Goal: Check status: Check status

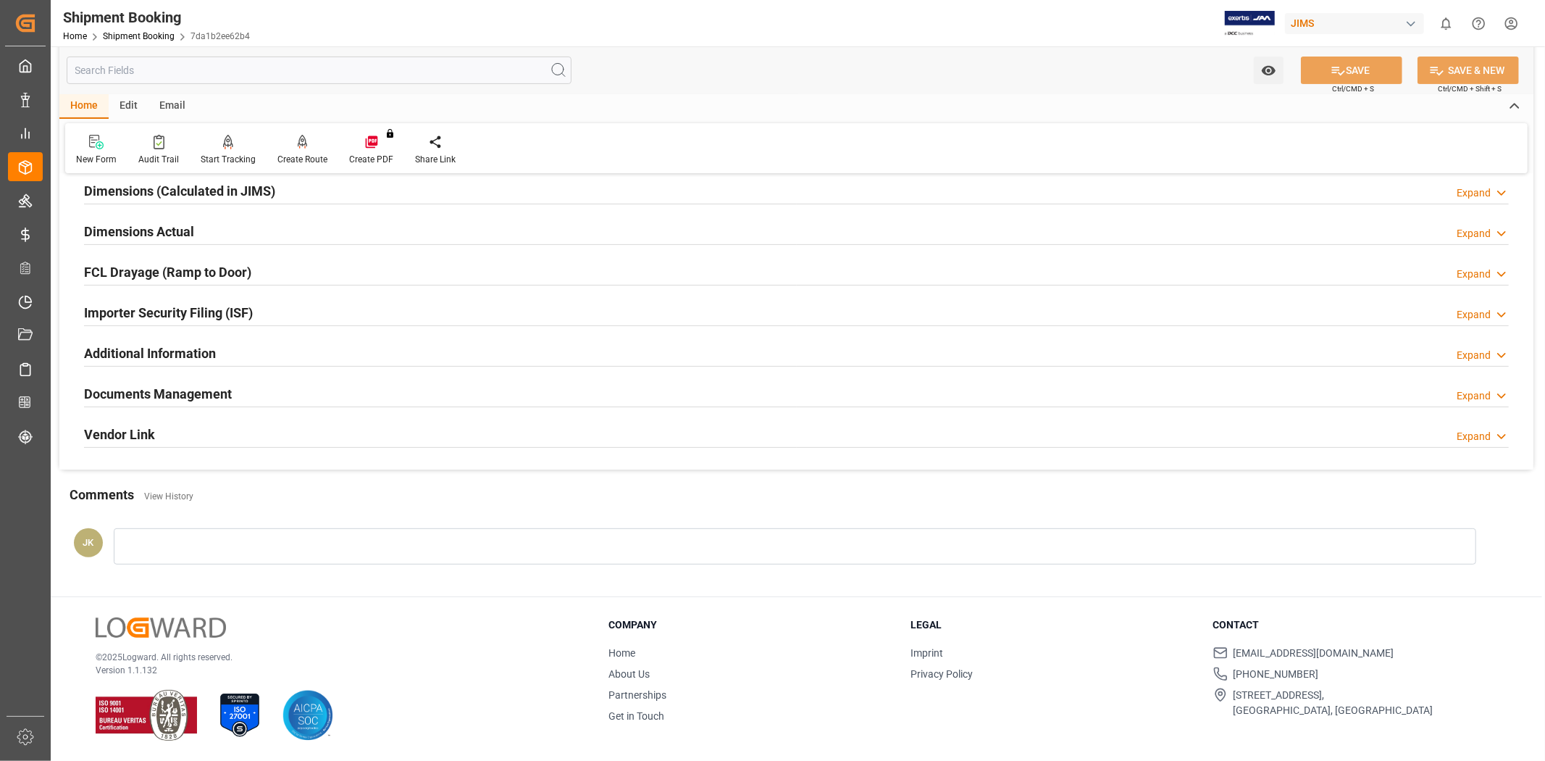
scroll to position [328, 0]
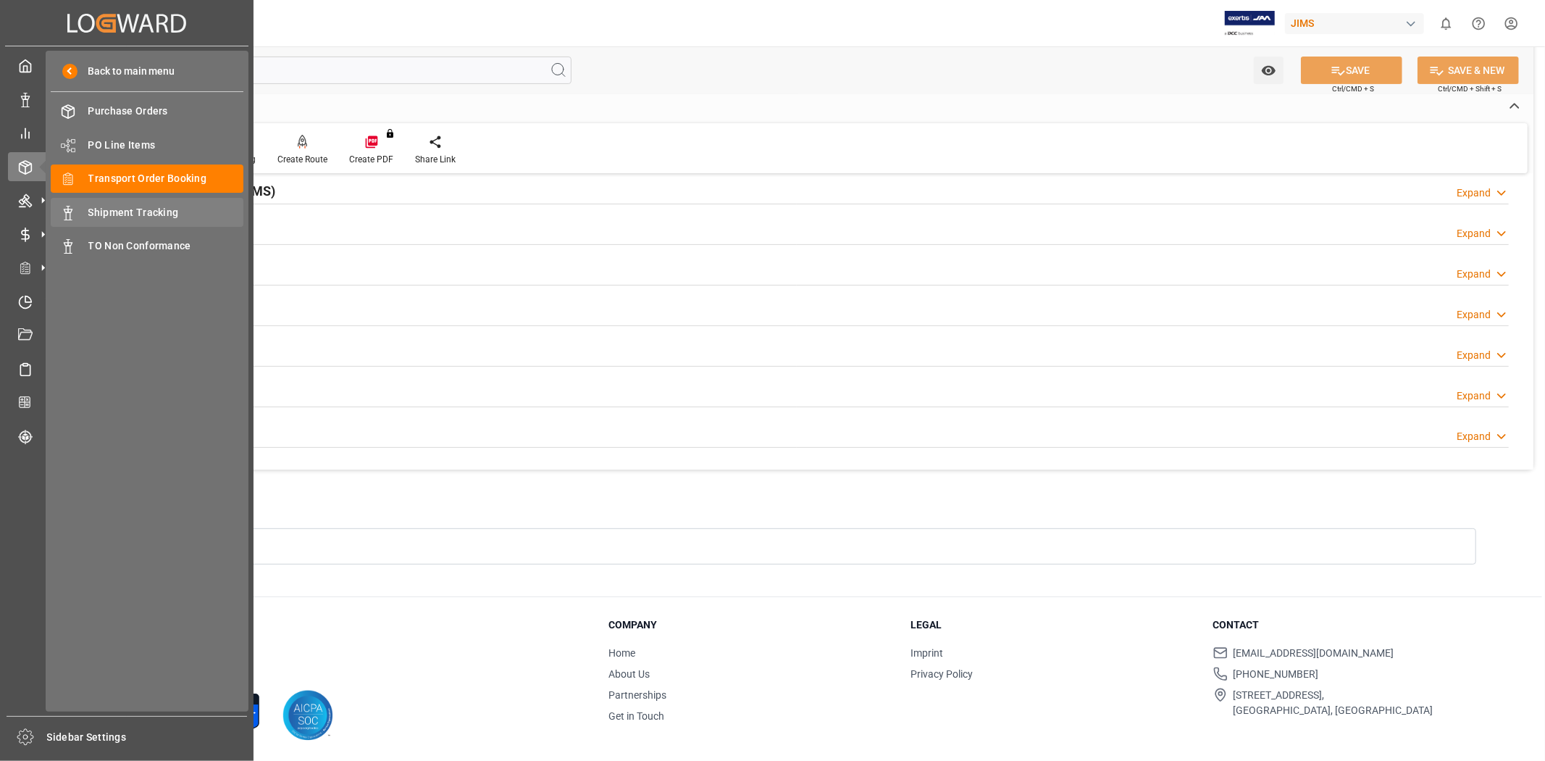
click at [142, 212] on span "Shipment Tracking" at bounding box center [166, 212] width 156 height 15
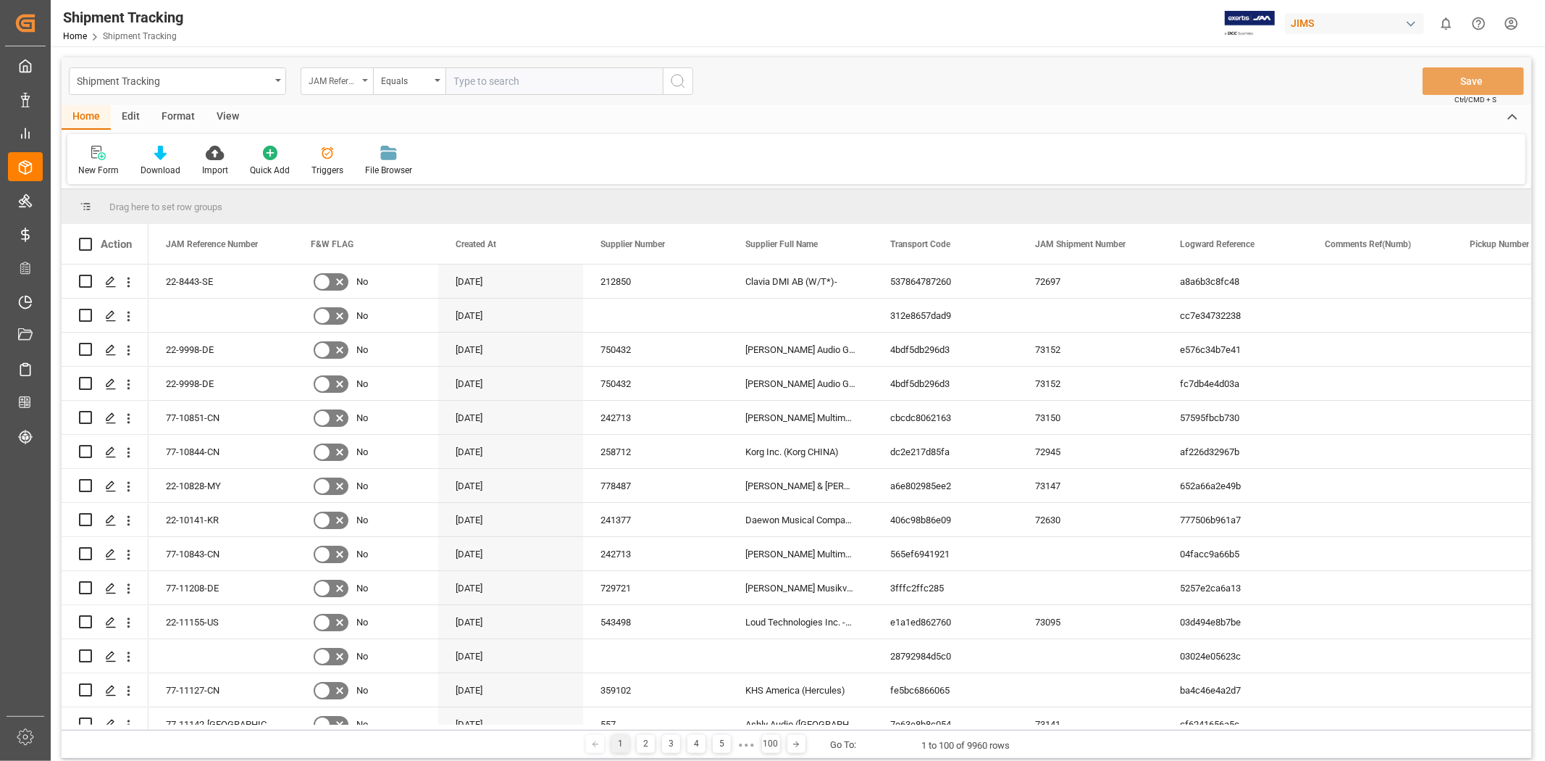
click at [359, 85] on div "JAM Reference Number" at bounding box center [337, 81] width 72 height 28
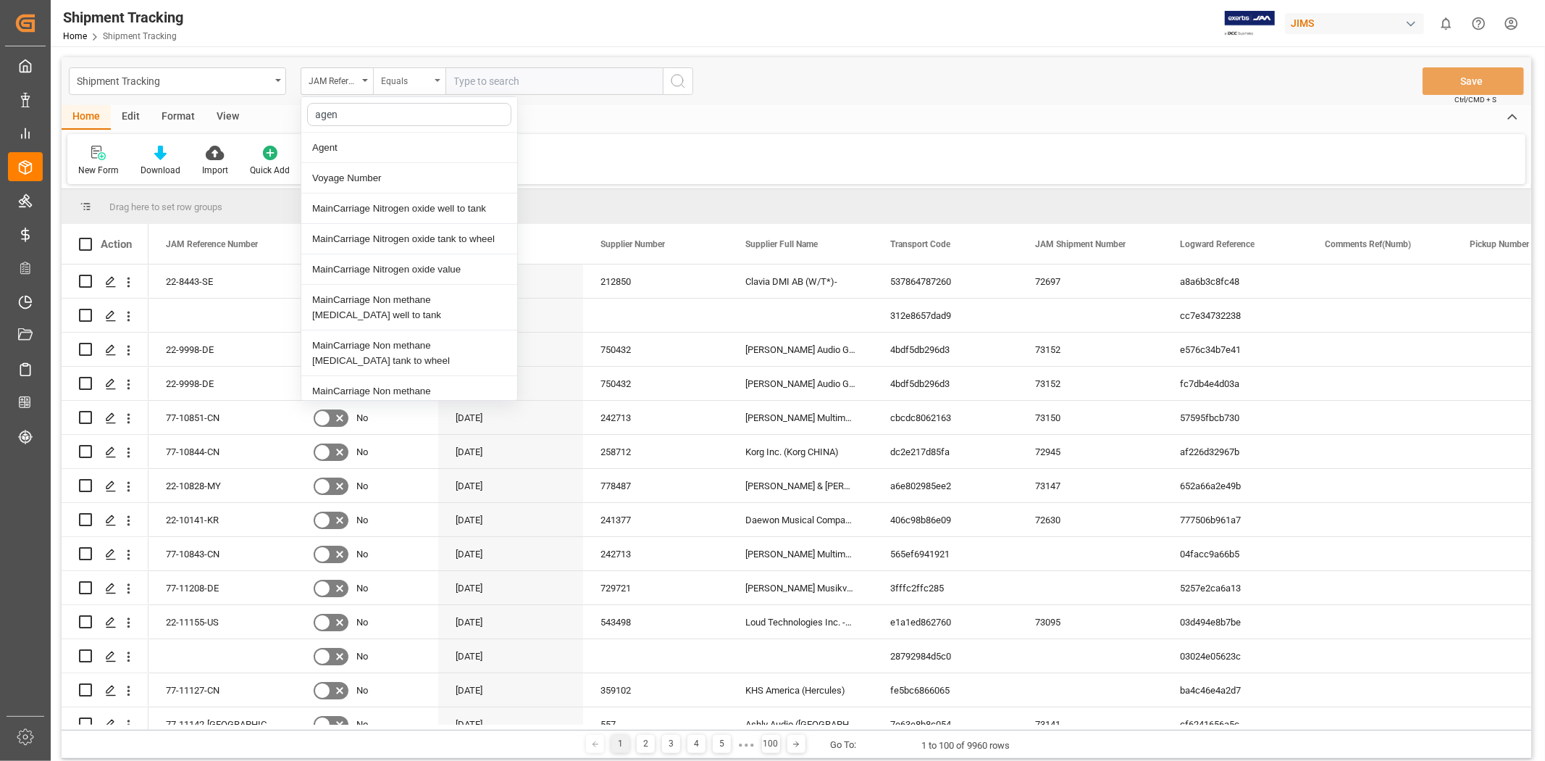
type input "agent"
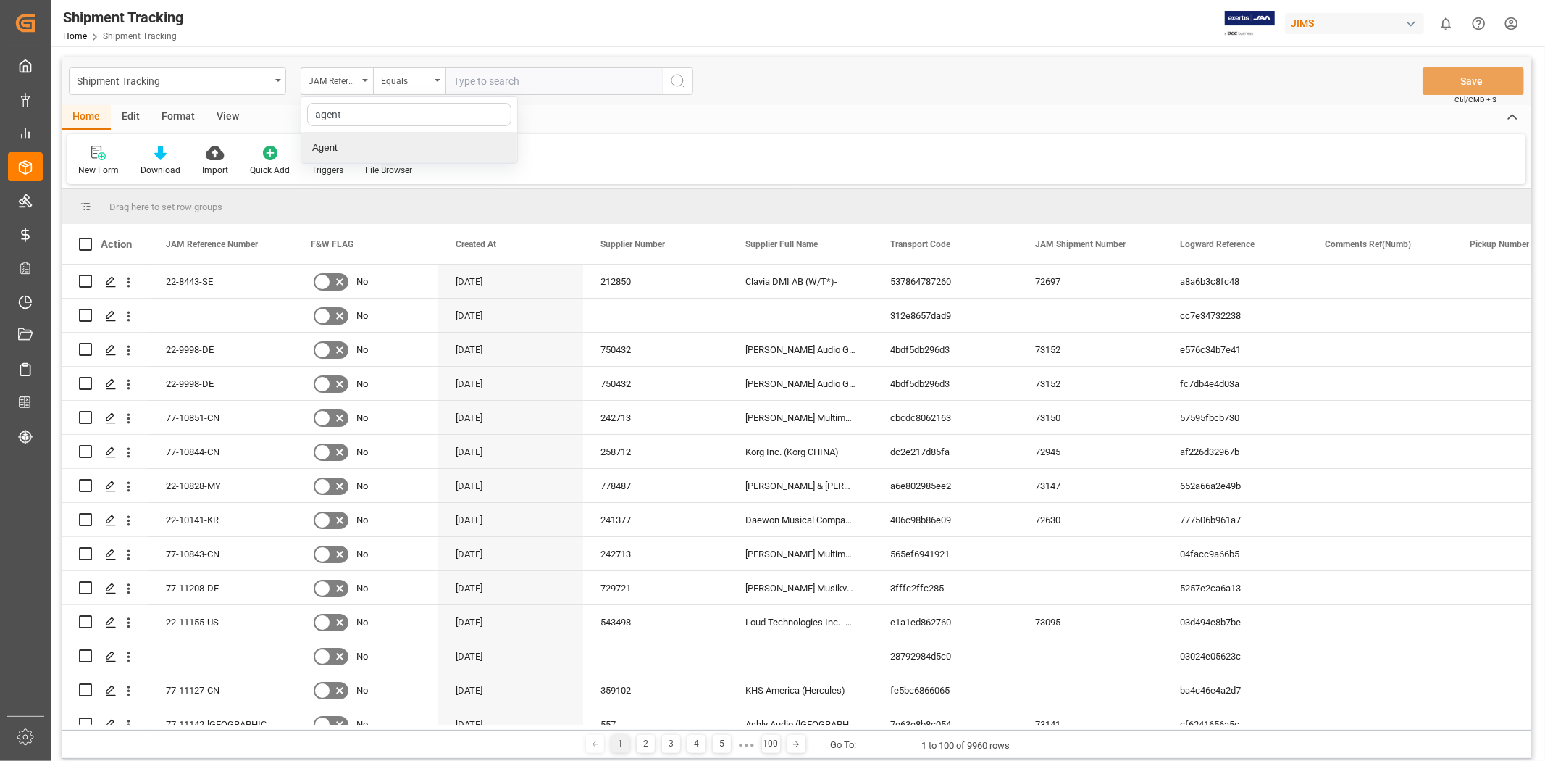
click at [367, 154] on div "Agent" at bounding box center [409, 148] width 216 height 30
click at [513, 80] on span "Select Items" at bounding box center [485, 81] width 62 height 12
type input "jang"
click at [497, 152] on span "[PERSON_NAME]" at bounding box center [513, 147] width 79 height 12
click at [474, 152] on input "[PERSON_NAME]" at bounding box center [460, 147] width 28 height 28
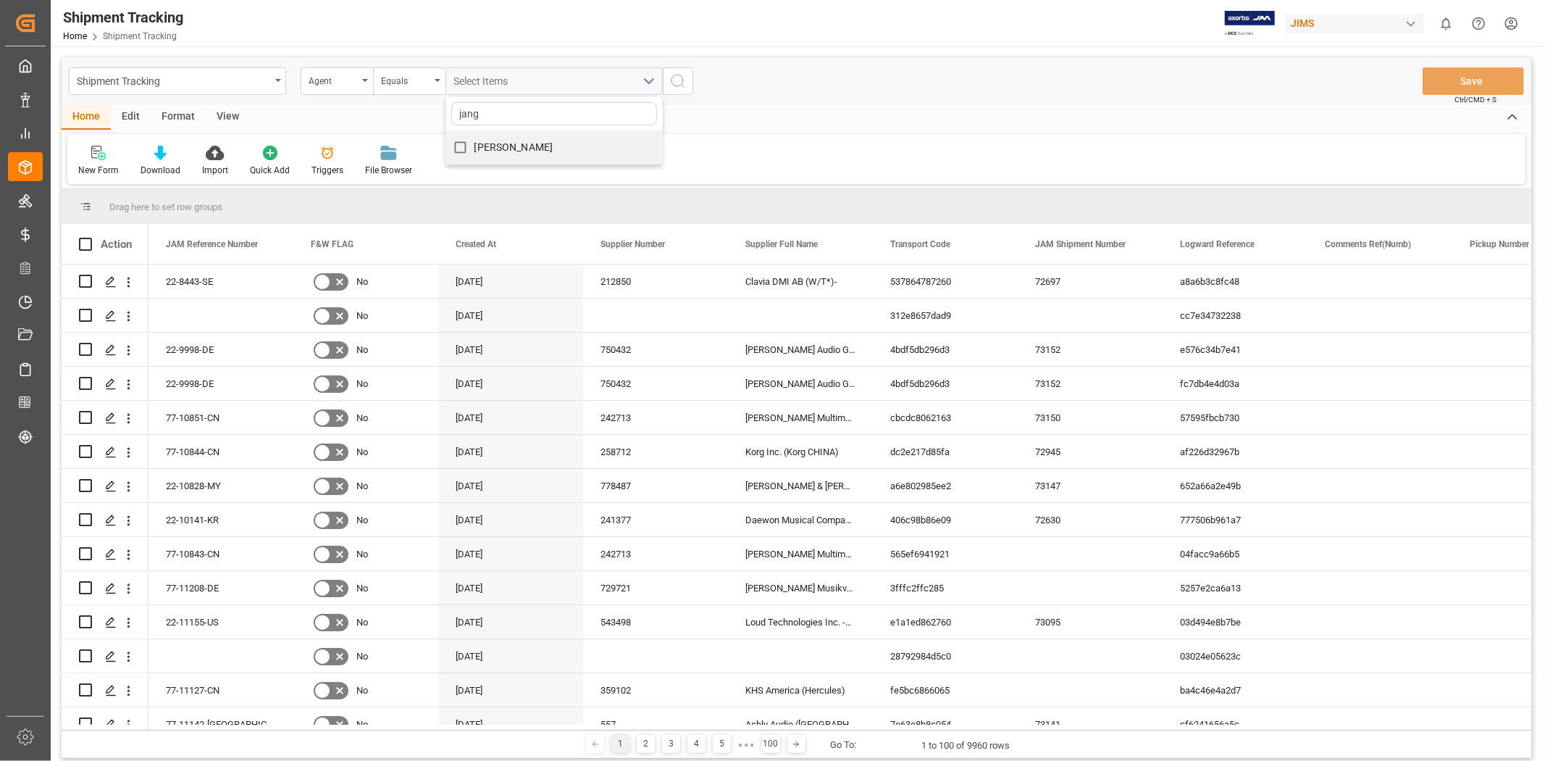
checkbox input "true"
click at [678, 80] on icon "search button" at bounding box center [677, 80] width 17 height 17
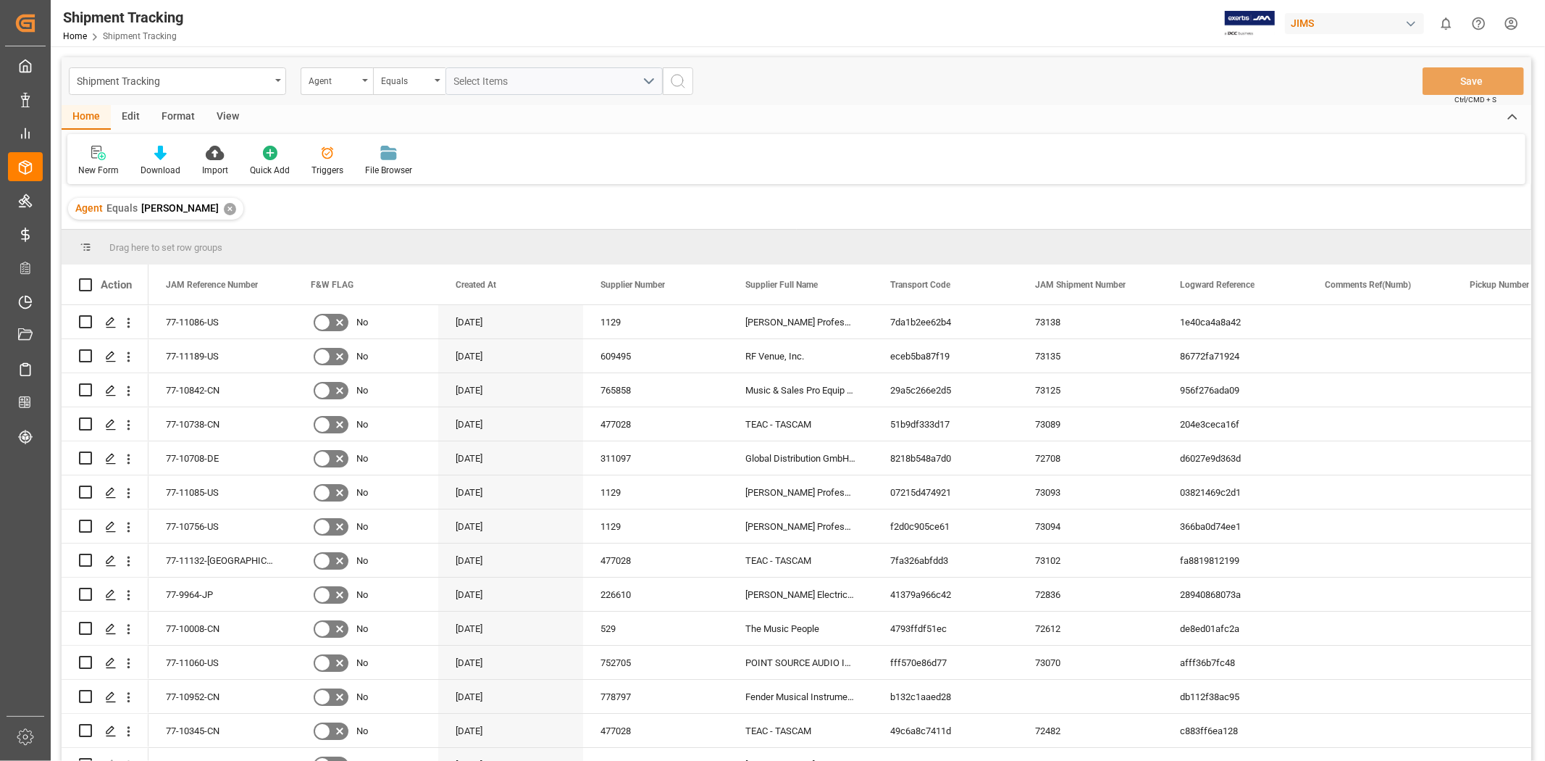
click at [229, 116] on div "View" at bounding box center [228, 117] width 44 height 25
click at [82, 160] on div "Default" at bounding box center [92, 161] width 50 height 32
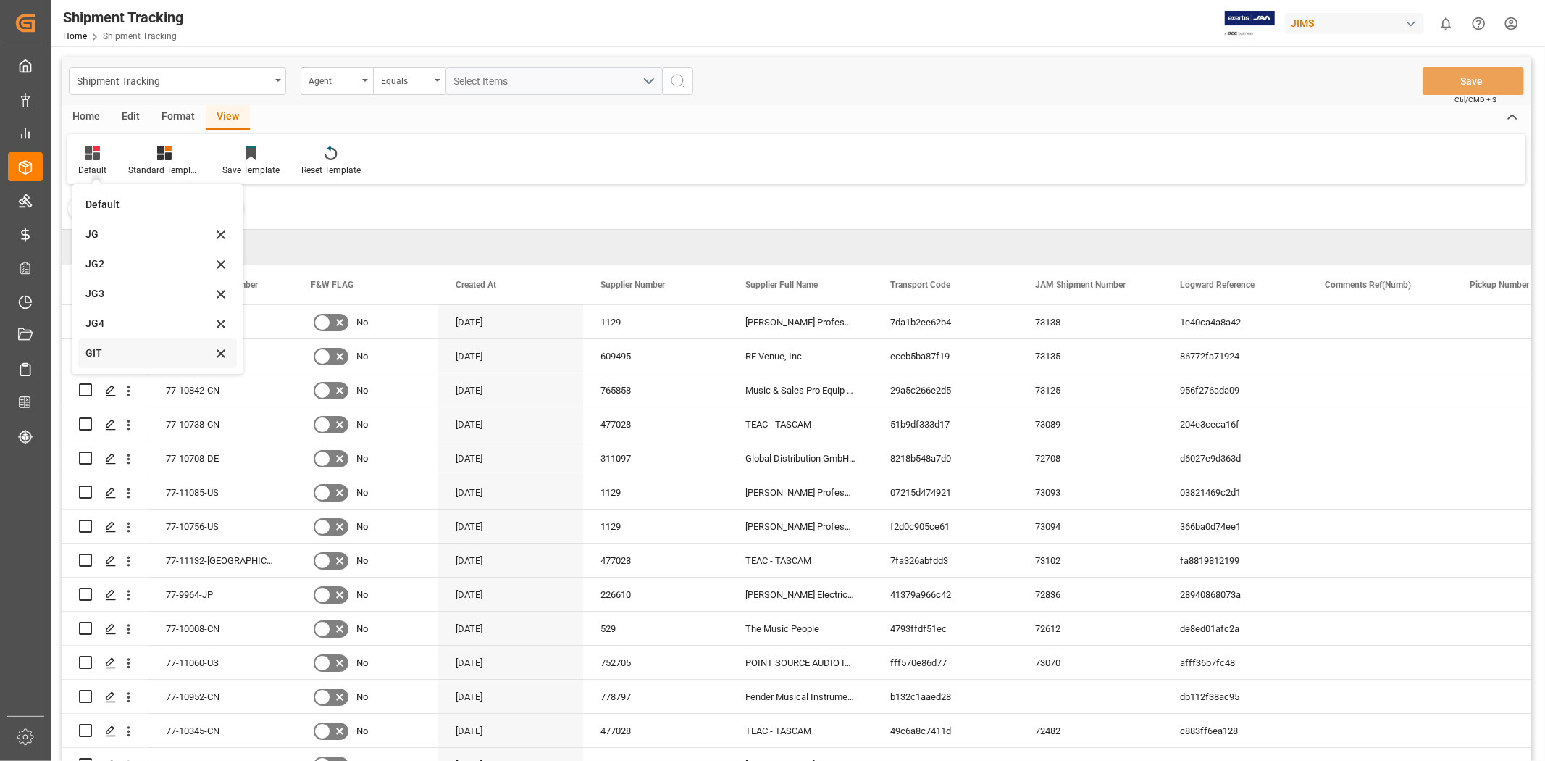
click at [87, 348] on div "GIT" at bounding box center [148, 353] width 127 height 15
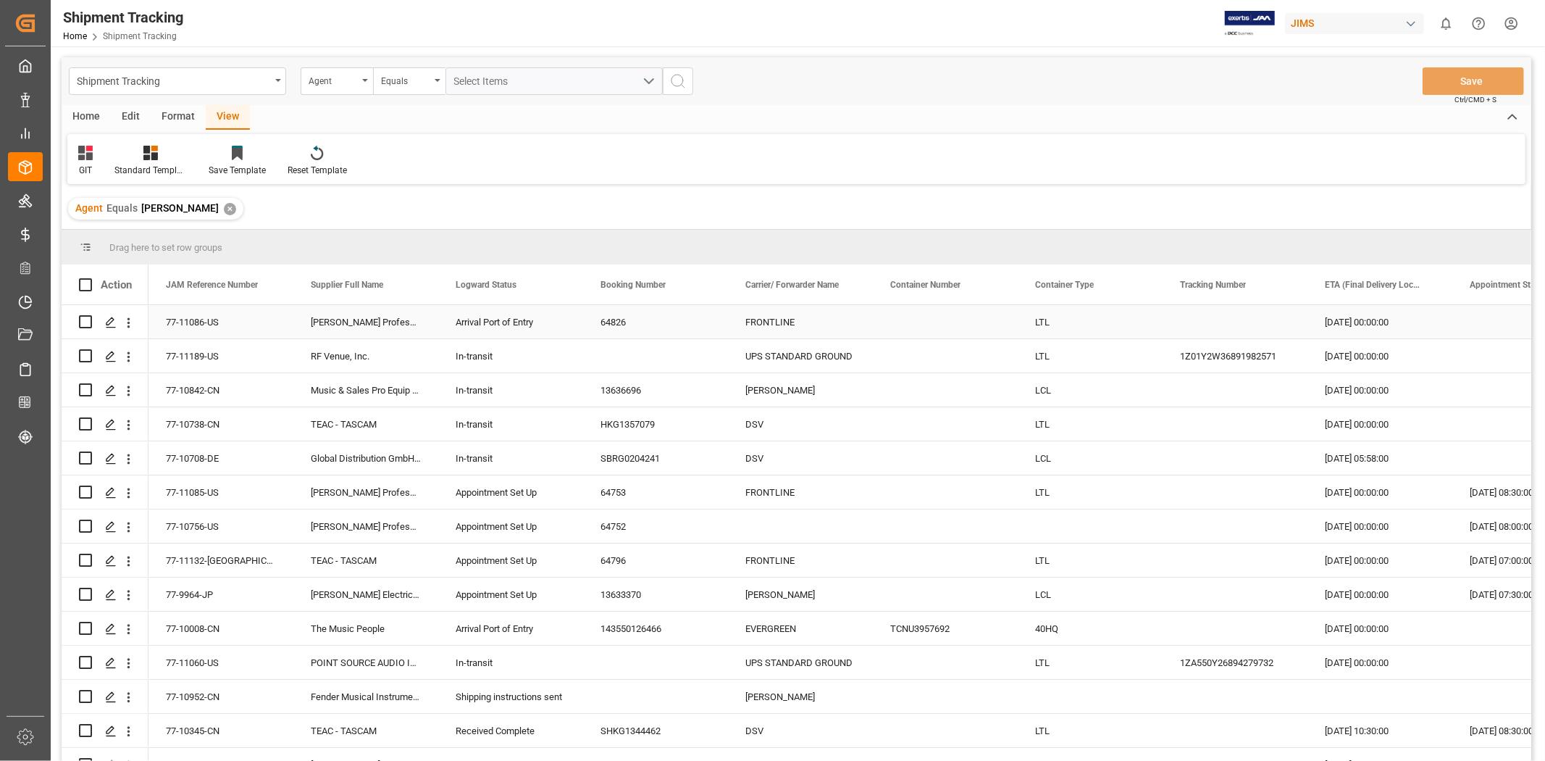
click at [513, 334] on div "Arrival Port of Entry" at bounding box center [511, 322] width 110 height 33
click at [515, 367] on div "In-transit" at bounding box center [511, 356] width 110 height 33
click at [515, 392] on div "In-transit" at bounding box center [511, 390] width 110 height 33
click at [1029, 470] on div "[DATE] 00:00:00" at bounding box center [1380, 593] width 145 height 33
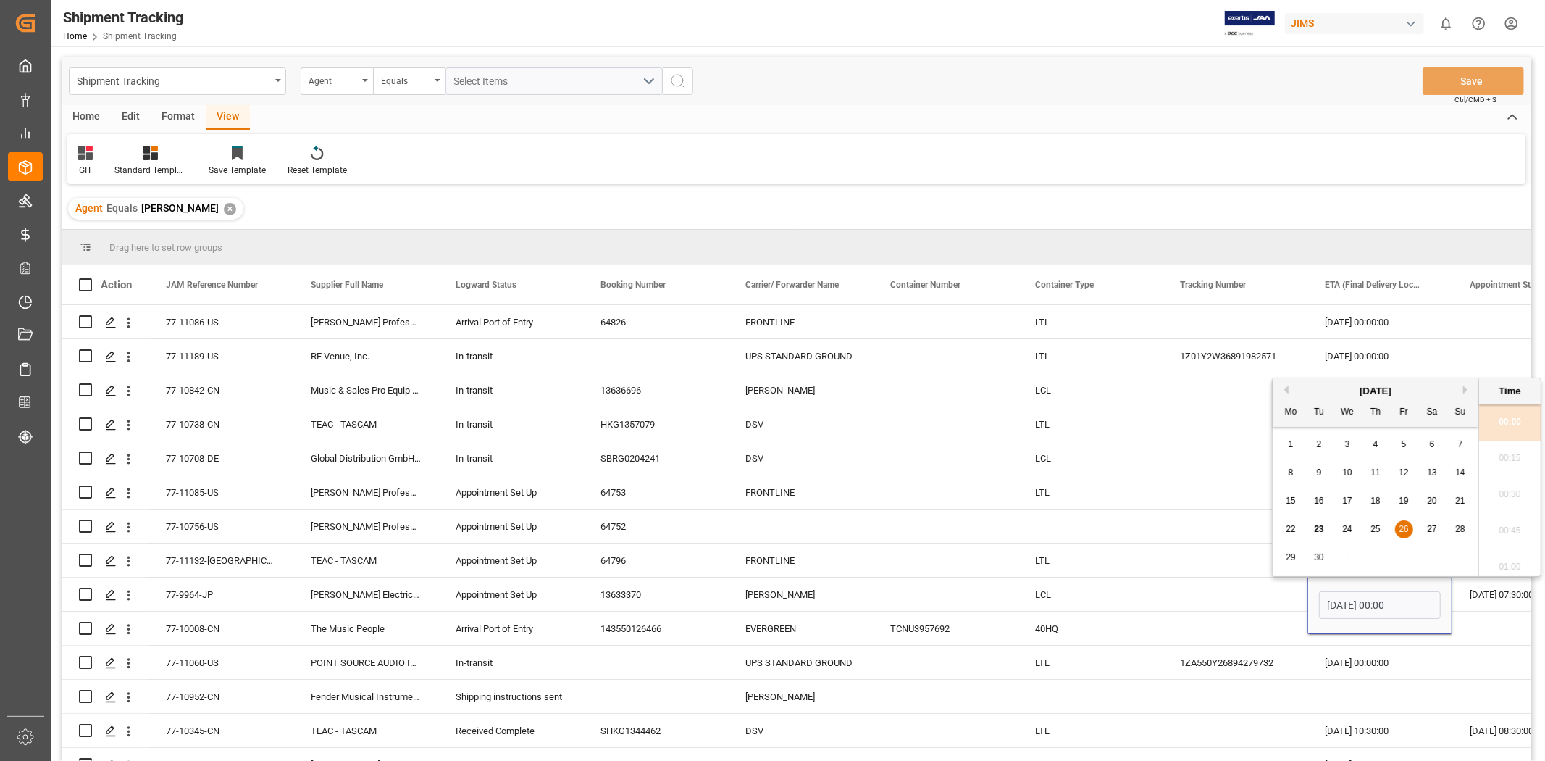
click at [1029, 470] on div "22 23 24 25 26 27 28" at bounding box center [1376, 529] width 198 height 28
click at [1029, 470] on span "24" at bounding box center [1346, 529] width 9 height 10
type input "[DATE] 00:00"
click at [1029, 470] on div "Press SPACE to select this row." at bounding box center [1235, 593] width 145 height 33
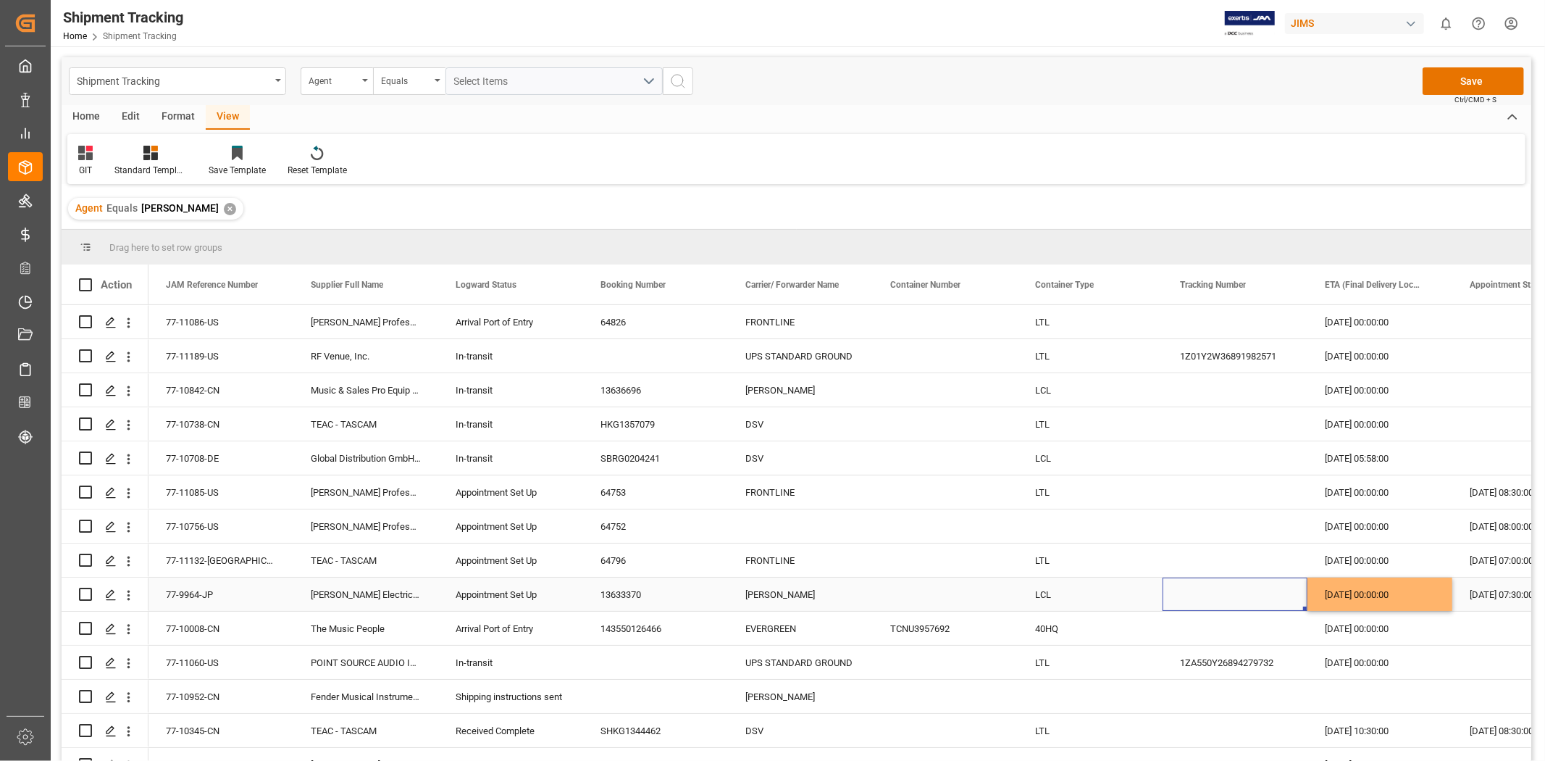
click at [199, 470] on div "77-9964-JP" at bounding box center [221, 593] width 145 height 33
click at [1029, 74] on button "Save" at bounding box center [1473, 81] width 101 height 28
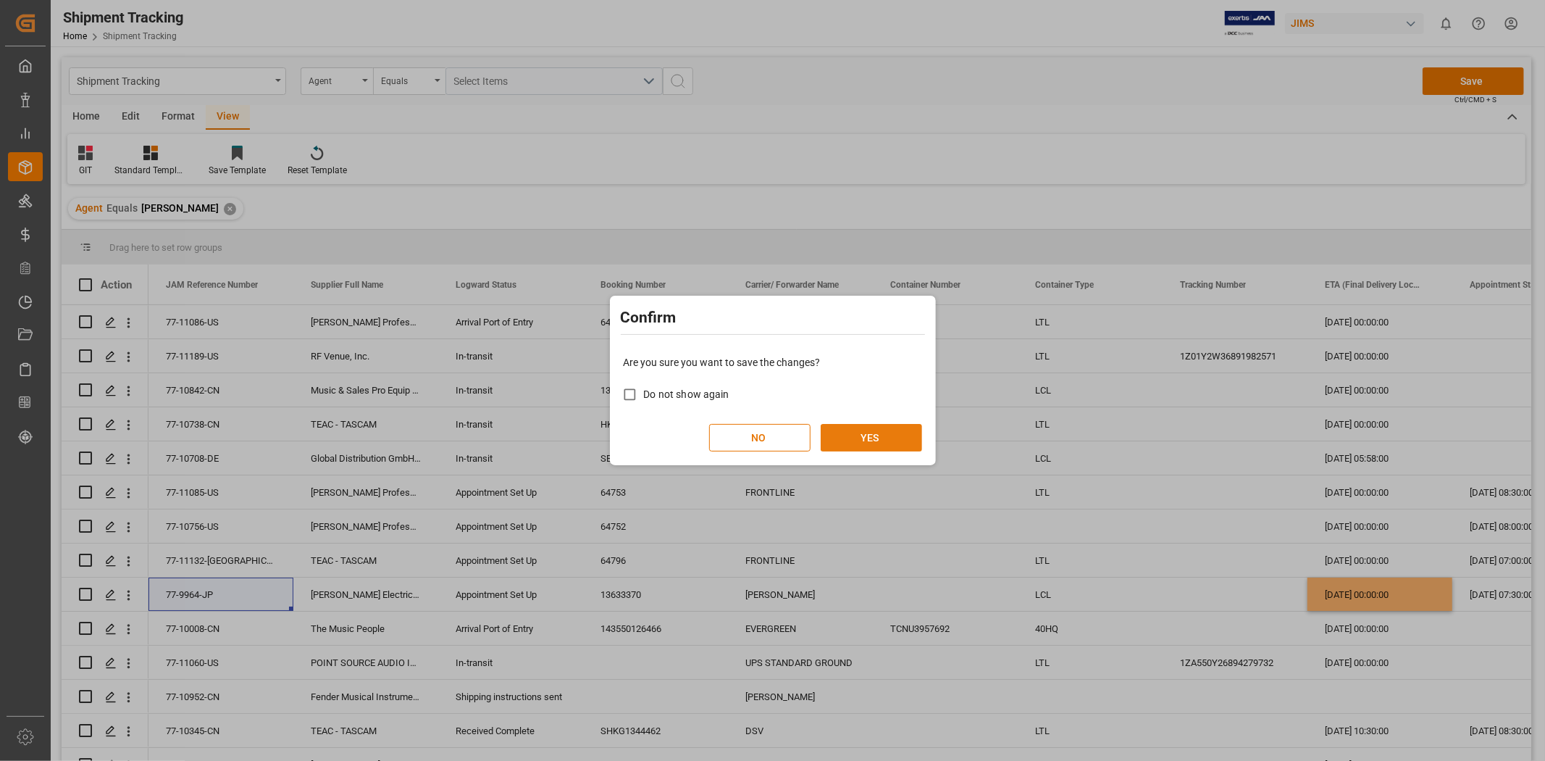
drag, startPoint x: 864, startPoint y: 435, endPoint x: 512, endPoint y: 148, distance: 454.1
click at [864, 435] on button "YES" at bounding box center [871, 438] width 101 height 28
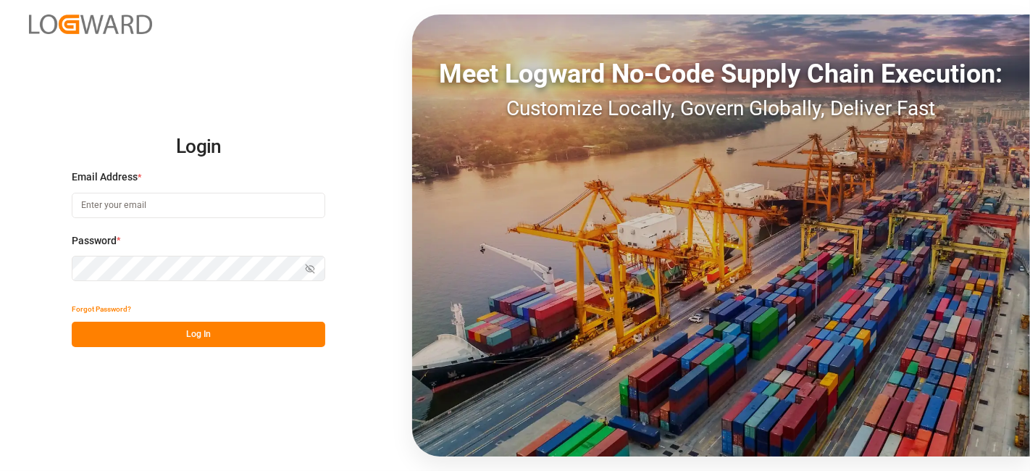
type input "[DOMAIN_NAME][EMAIL_ADDRESS][PERSON_NAME][DOMAIN_NAME]"
click at [162, 327] on button "Log In" at bounding box center [199, 334] width 254 height 25
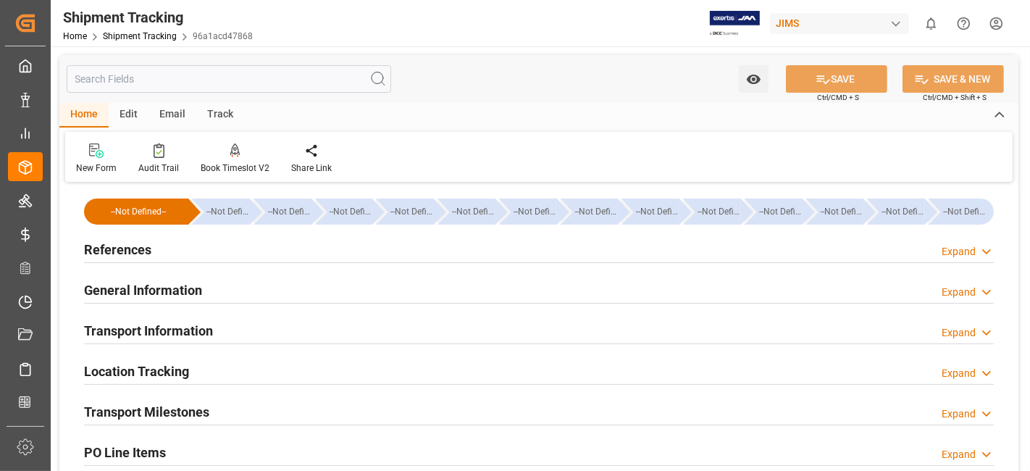
click at [234, 416] on div "Transport Milestones Expand" at bounding box center [539, 411] width 910 height 28
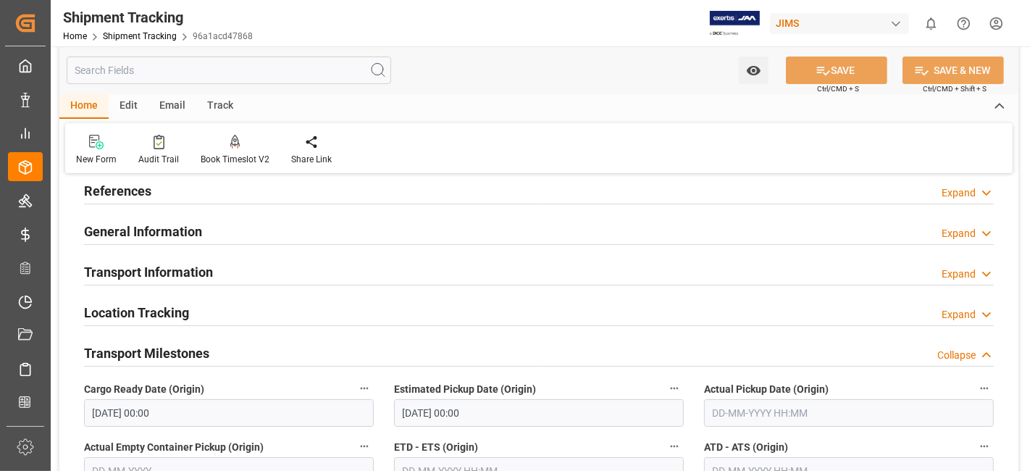
scroll to position [80, 0]
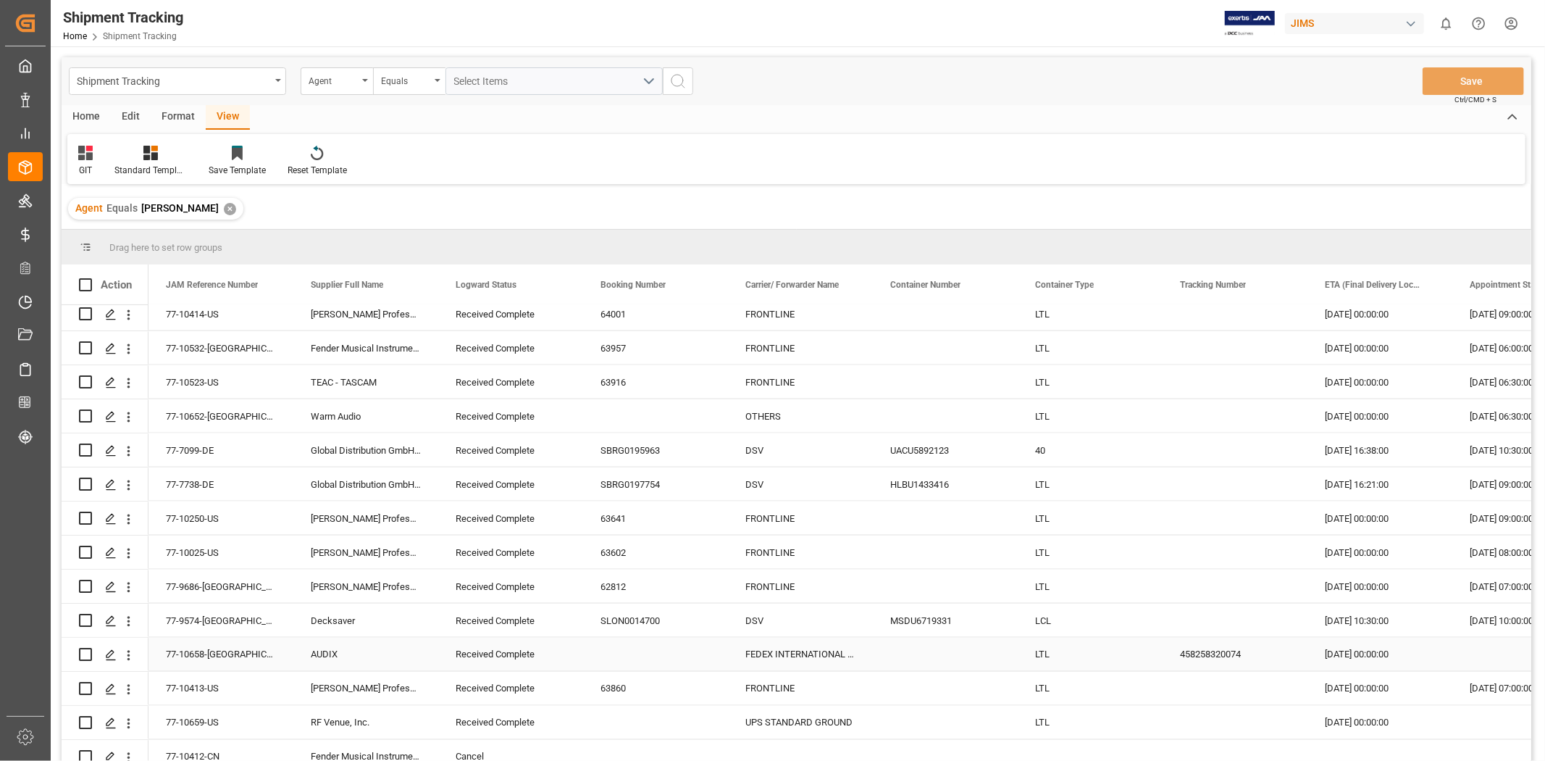
scroll to position [2063, 0]
